Goal: Transaction & Acquisition: Purchase product/service

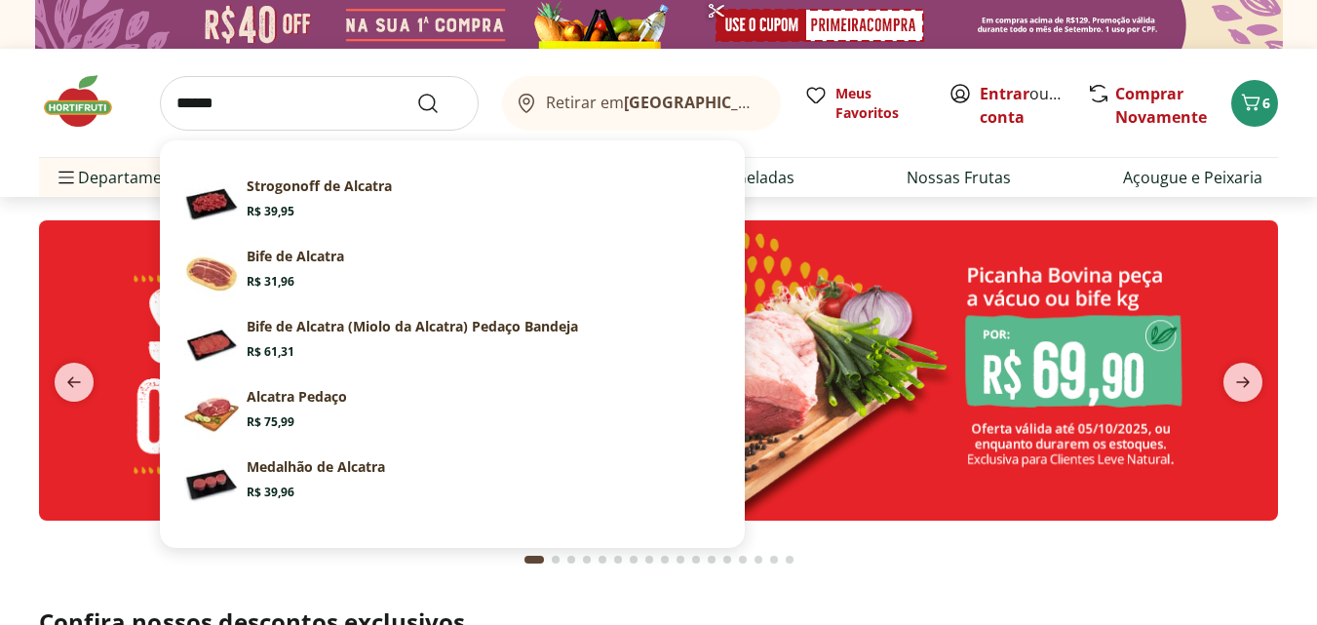
type input "******"
click at [416, 92] on button "Submit Search" at bounding box center [439, 103] width 47 height 23
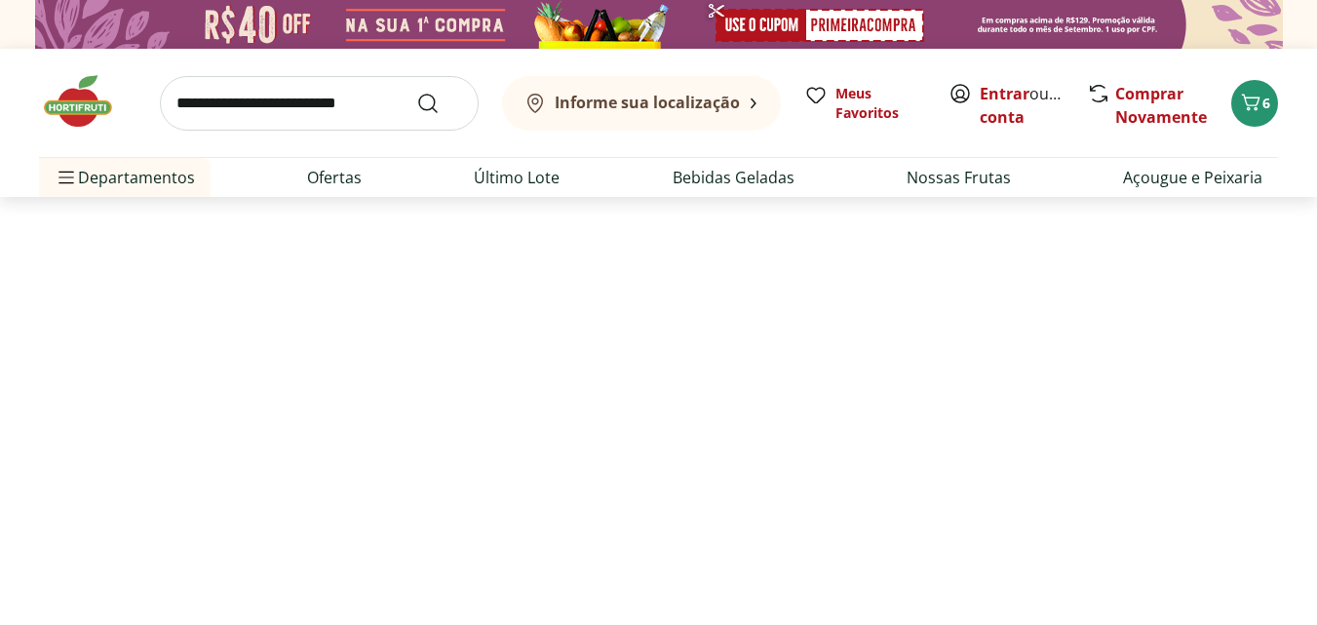
select select "**********"
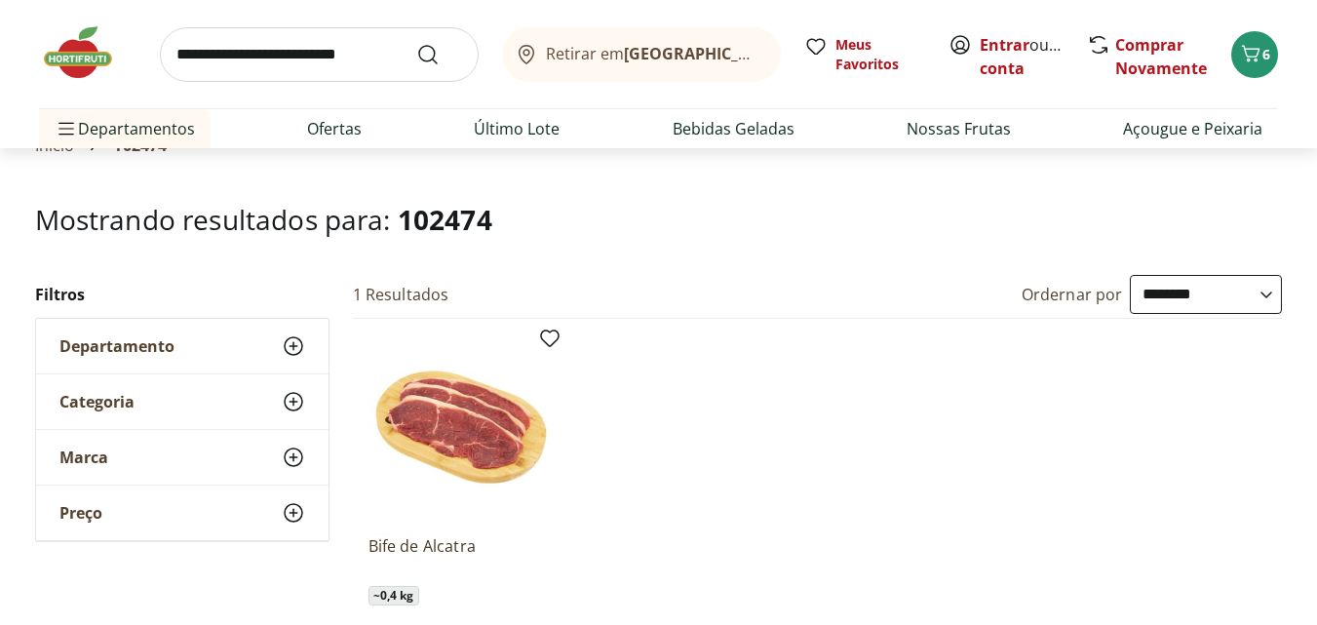
scroll to position [117, 0]
